Goal: Task Accomplishment & Management: Complete application form

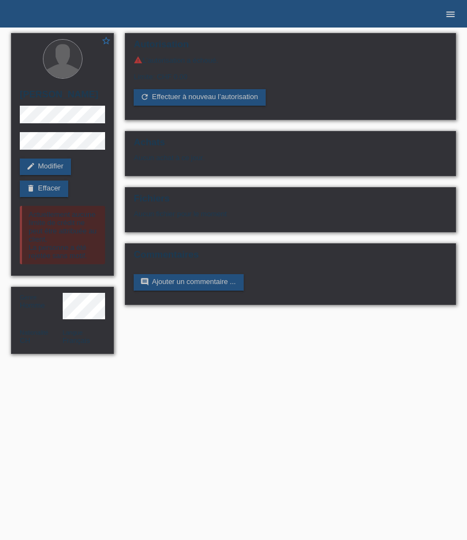
click at [452, 18] on icon "menu" at bounding box center [450, 14] width 11 height 11
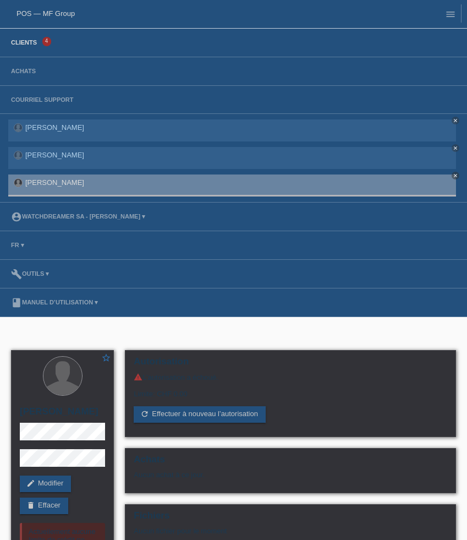
click at [18, 40] on link "Clients" at bounding box center [24, 42] width 37 height 7
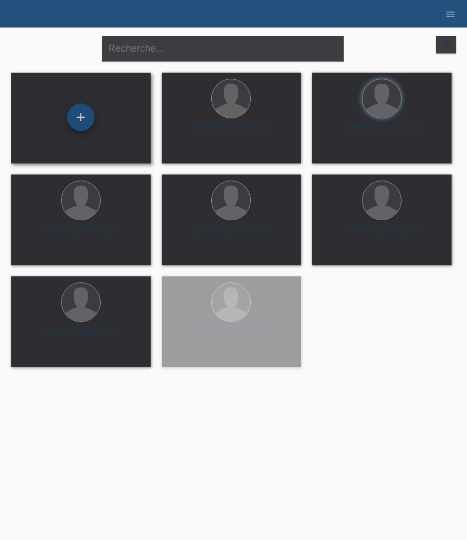
click at [74, 125] on div "+" at bounding box center [81, 117] width 28 height 28
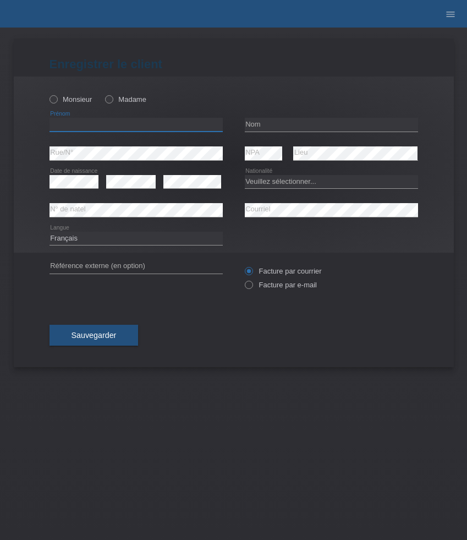
click at [108, 121] on input "text" at bounding box center [136, 125] width 173 height 14
paste input "Fatmire"
type input "Fatmire"
click at [276, 127] on input "text" at bounding box center [331, 125] width 173 height 14
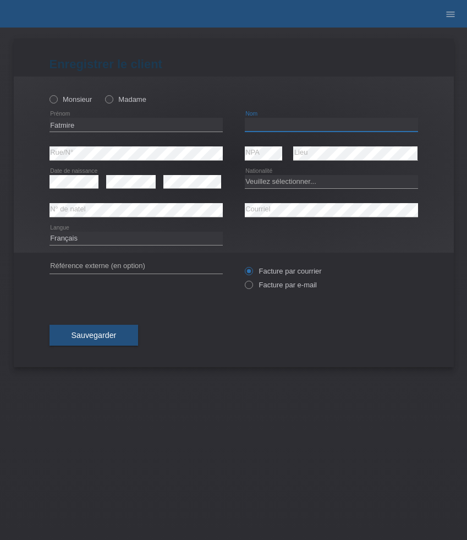
paste input "Berisha"
type input "Berisha"
click at [103, 94] on icon at bounding box center [103, 94] width 0 height 0
click at [112, 99] on input "Madame" at bounding box center [108, 98] width 7 height 7
radio input "true"
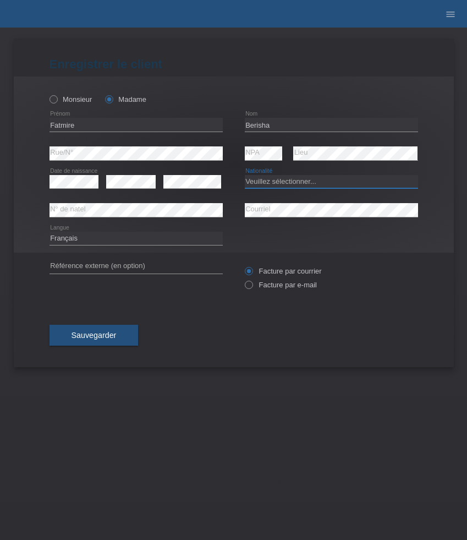
click at [277, 184] on select "Veuillez sélectionner... Suisse Allemagne Autriche Liechtenstein ------------ A…" at bounding box center [331, 181] width 173 height 13
select select "CH"
click at [245, 175] on select "Veuillez sélectionner... Suisse Allemagne Autriche Liechtenstein ------------ A…" at bounding box center [331, 181] width 173 height 13
click at [106, 238] on select "Deutsch Français Italiano English" at bounding box center [136, 238] width 173 height 13
select select "de"
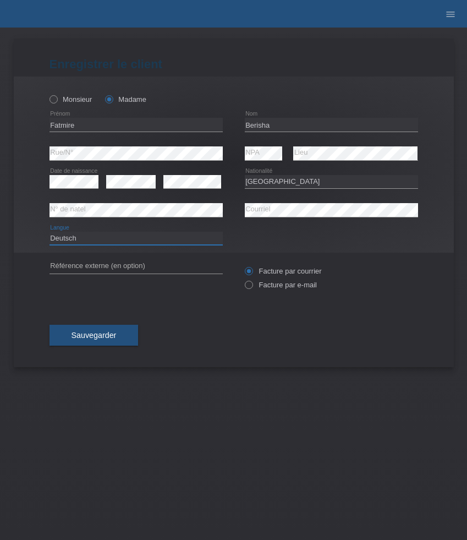
click at [50, 232] on select "Deutsch Français Italiano English" at bounding box center [136, 238] width 173 height 13
click at [277, 288] on label "Facture par e-mail" at bounding box center [281, 285] width 72 height 8
click at [252, 288] on input "Facture par e-mail" at bounding box center [248, 288] width 7 height 14
radio input "true"
click at [95, 336] on span "Sauvegarder" at bounding box center [94, 335] width 45 height 9
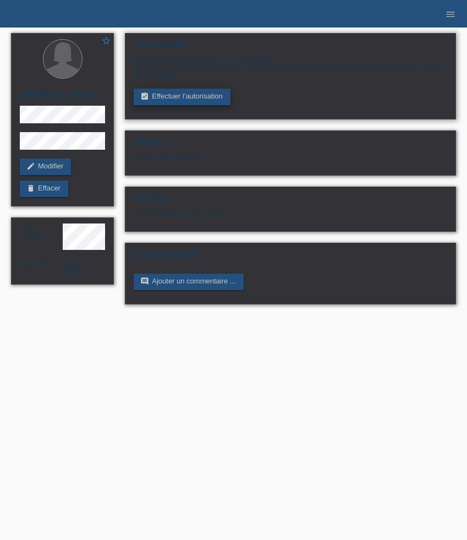
click at [162, 97] on link "assignment_turned_in Effectuer l’autorisation" at bounding box center [182, 97] width 96 height 17
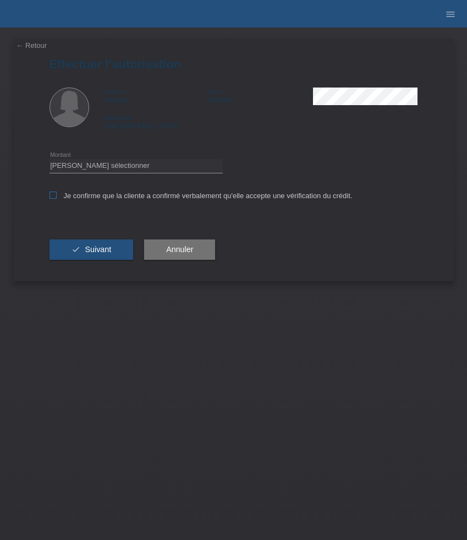
click at [103, 196] on label "Je confirme que la cliente a confirmé verbalement qu'elle accepte une vérificat…" at bounding box center [201, 196] width 303 height 8
click at [57, 196] on input "Je confirme que la cliente a confirmé verbalement qu'elle accepte une vérificat…" at bounding box center [53, 195] width 7 height 7
checkbox input "true"
click at [116, 171] on select "Veuillez sélectionner CHF 1.00 - CHF 499.00 CHF 500.00 - CHF 1'999.00 CHF 2'000…" at bounding box center [136, 165] width 173 height 13
select select "3"
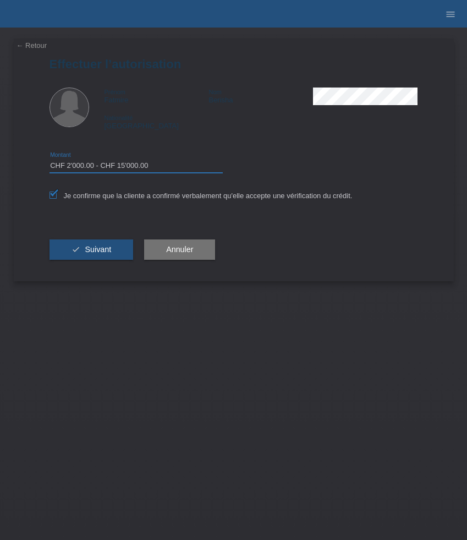
click at [50, 161] on select "Veuillez sélectionner CHF 1.00 - CHF 499.00 CHF 500.00 - CHF 1'999.00 CHF 2'000…" at bounding box center [136, 165] width 173 height 13
click at [107, 256] on button "check Suivant" at bounding box center [92, 249] width 84 height 21
